Goal: Task Accomplishment & Management: Manage account settings

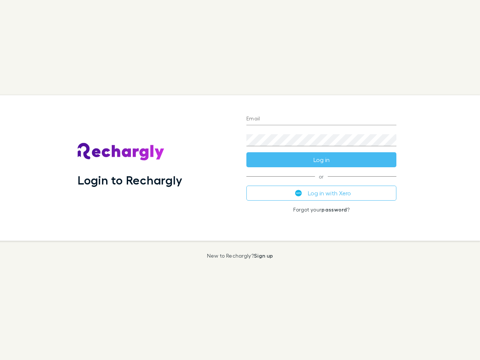
click at [240, 180] on div "Login to Rechargly" at bounding box center [156, 168] width 169 height 146
click at [321, 119] on input "Email" at bounding box center [321, 119] width 150 height 12
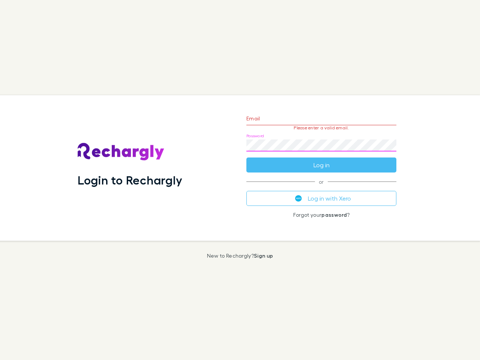
click at [321, 160] on form "Email Please enter a valid email. Password Log in" at bounding box center [321, 139] width 150 height 65
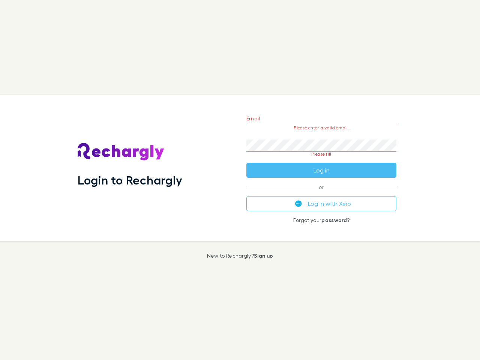
click at [321, 193] on div "Email Please enter a valid email. Password Please fill Log in or Log in with Xe…" at bounding box center [321, 168] width 162 height 146
